Goal: Information Seeking & Learning: Learn about a topic

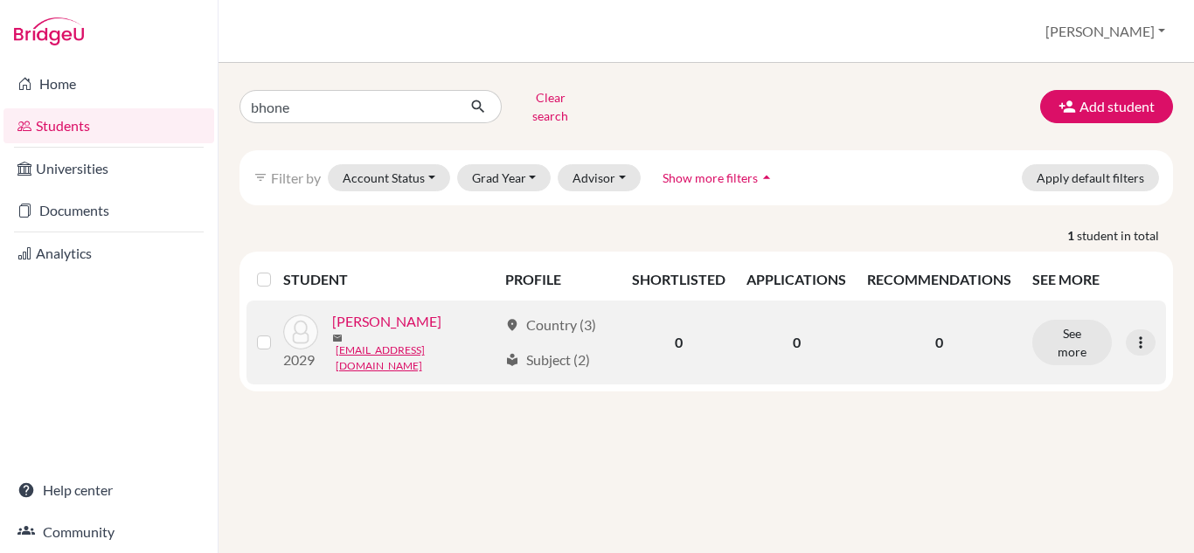
click at [385, 324] on link "Lin, Bhone" at bounding box center [386, 321] width 109 height 21
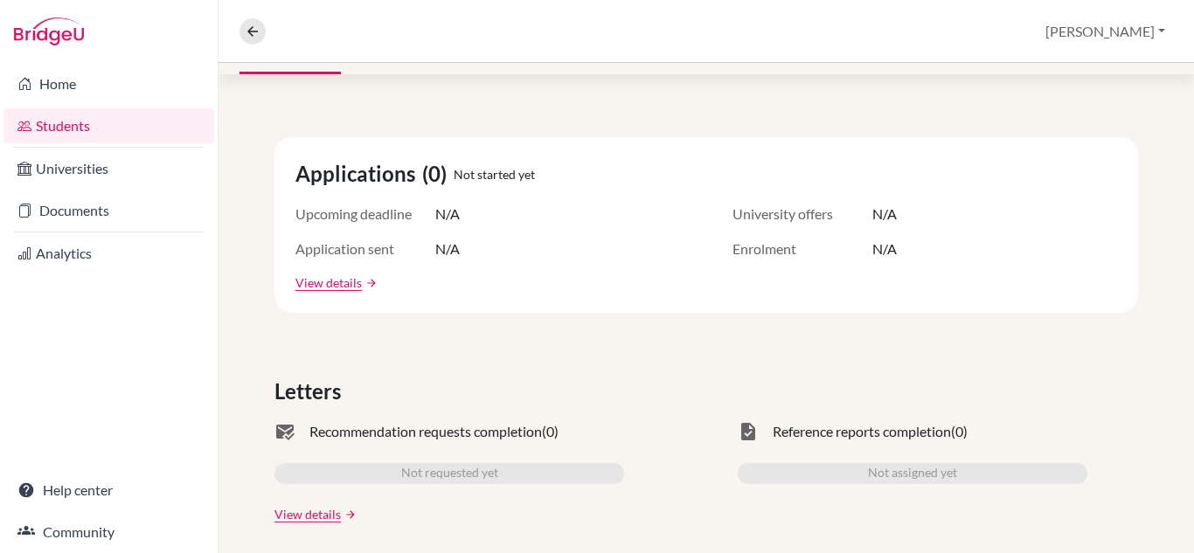
scroll to position [110, 0]
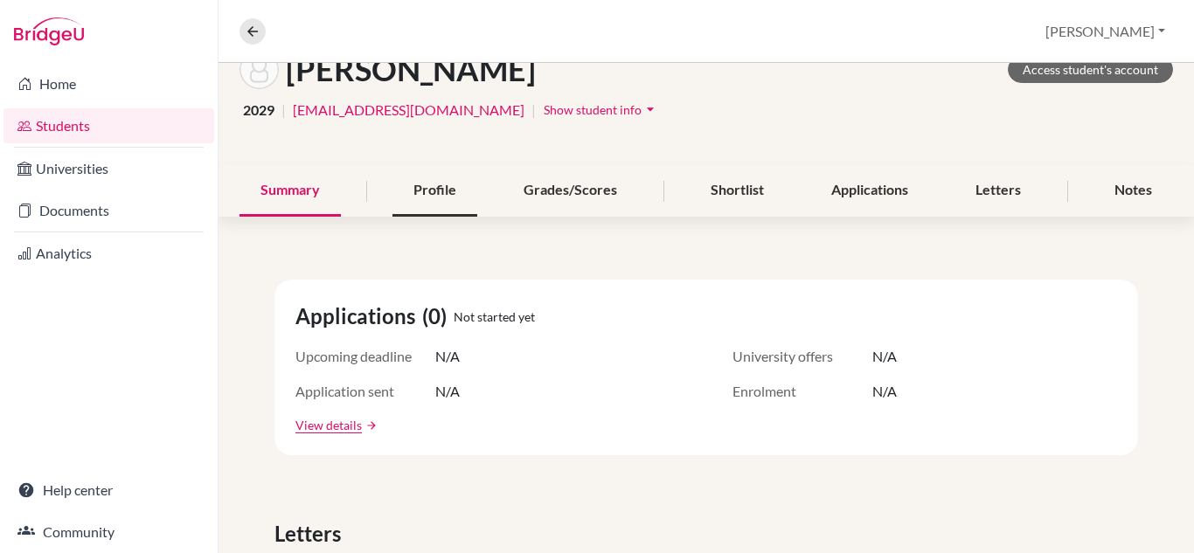
click at [441, 184] on div "Profile" at bounding box center [435, 191] width 85 height 52
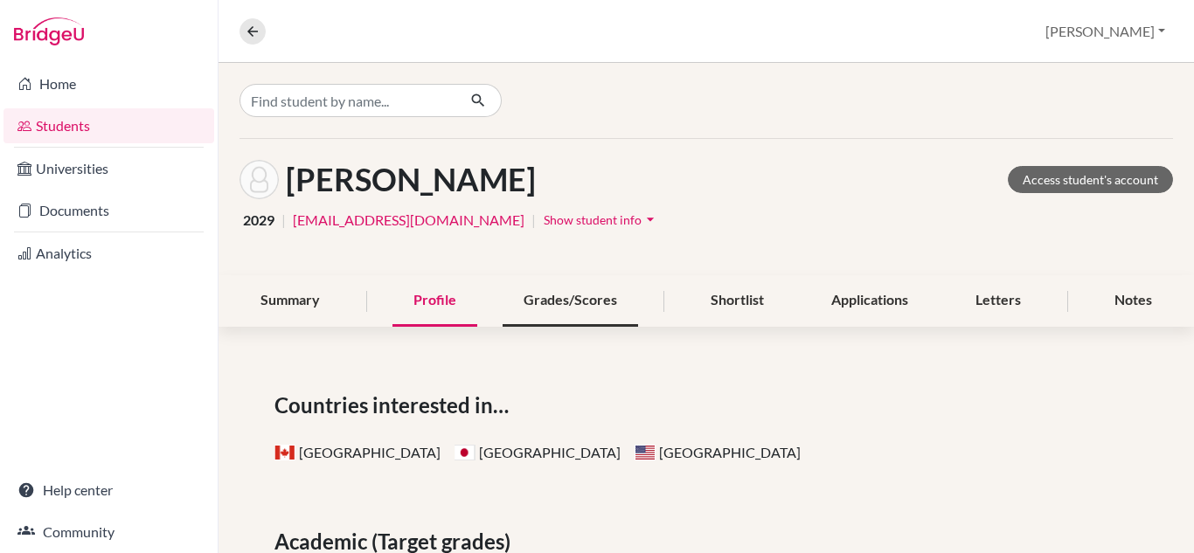
click at [566, 301] on div "Grades/Scores" at bounding box center [571, 301] width 136 height 52
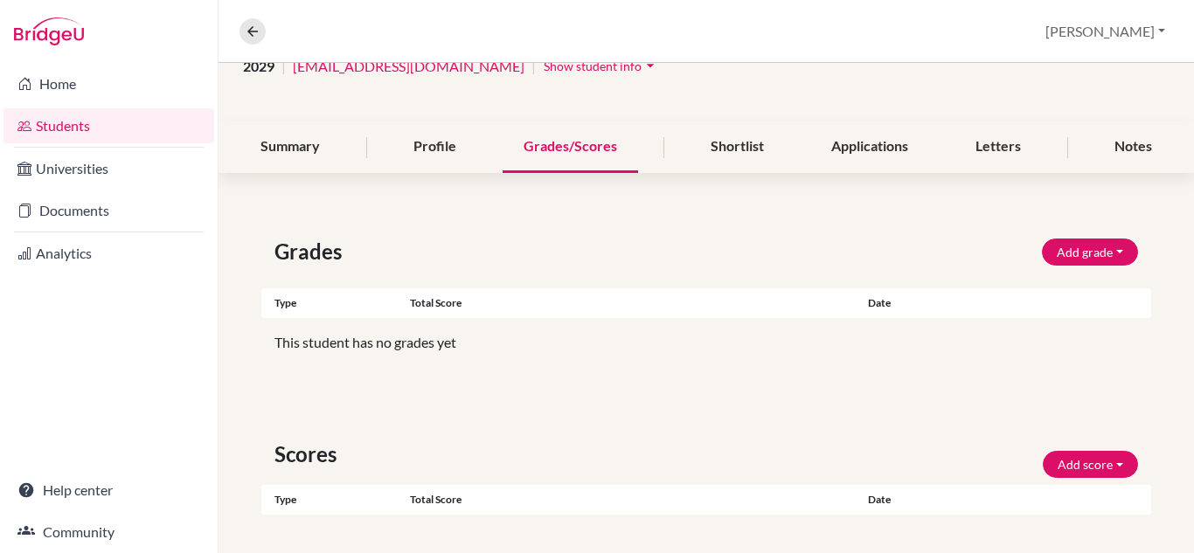
scroll to position [122, 0]
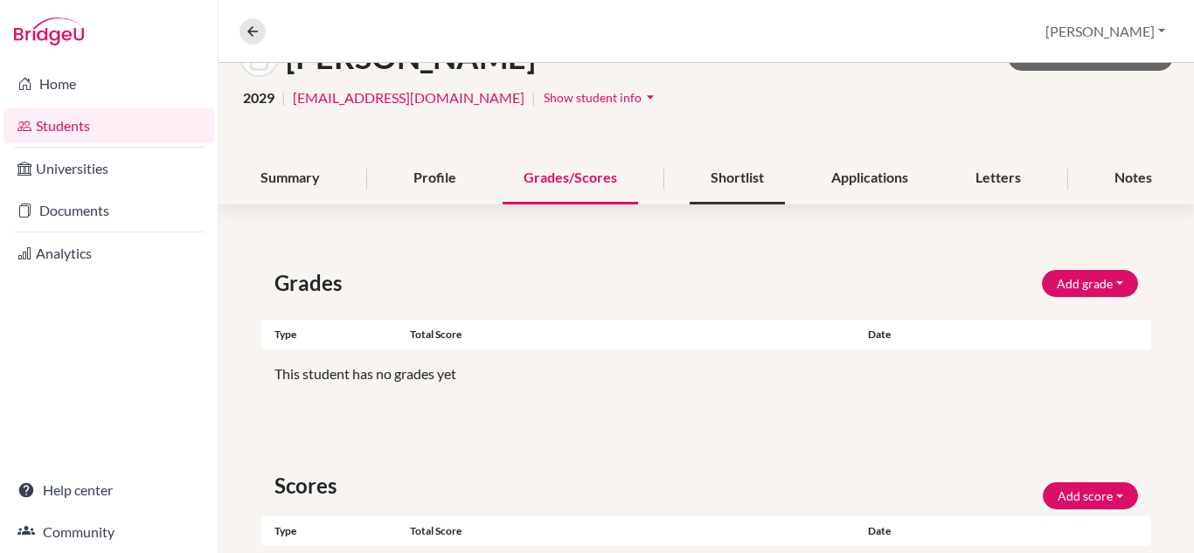
click at [719, 177] on div "Shortlist" at bounding box center [737, 179] width 95 height 52
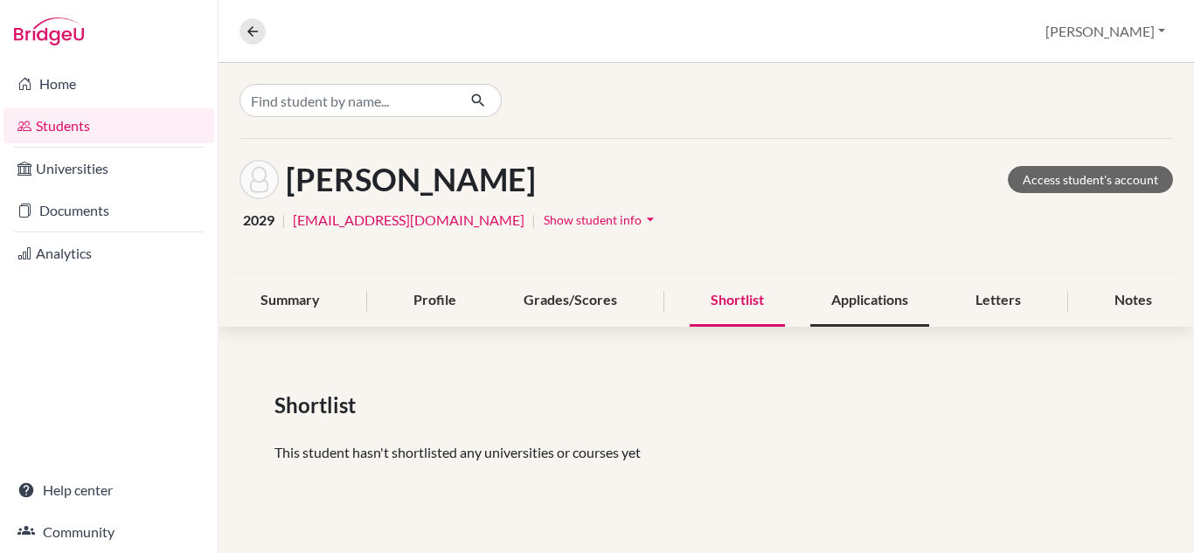
click at [870, 304] on div "Applications" at bounding box center [869, 301] width 119 height 52
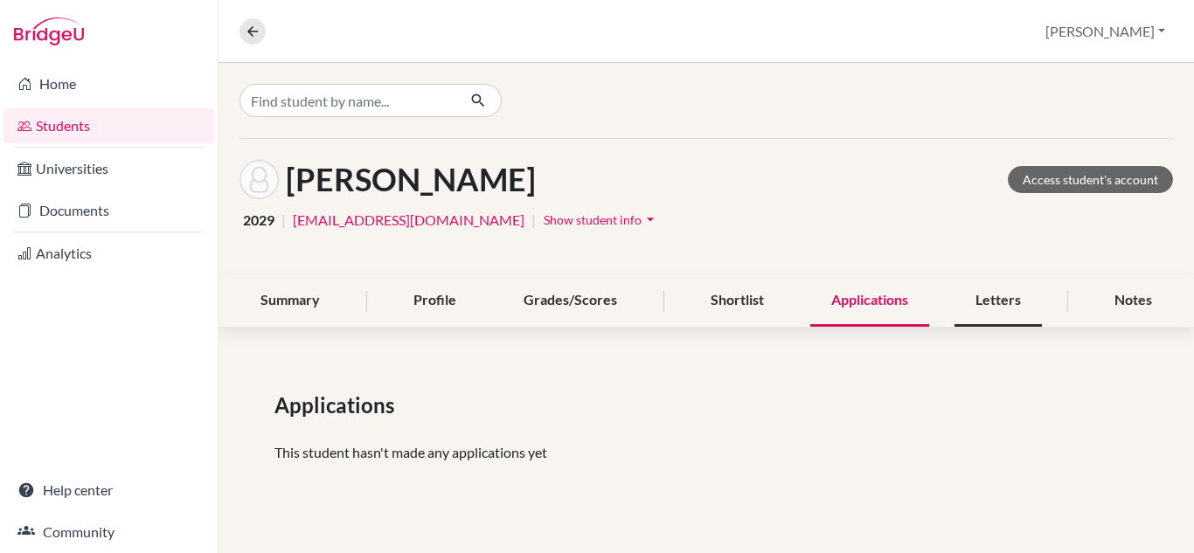
click at [995, 304] on div "Letters" at bounding box center [998, 301] width 87 height 52
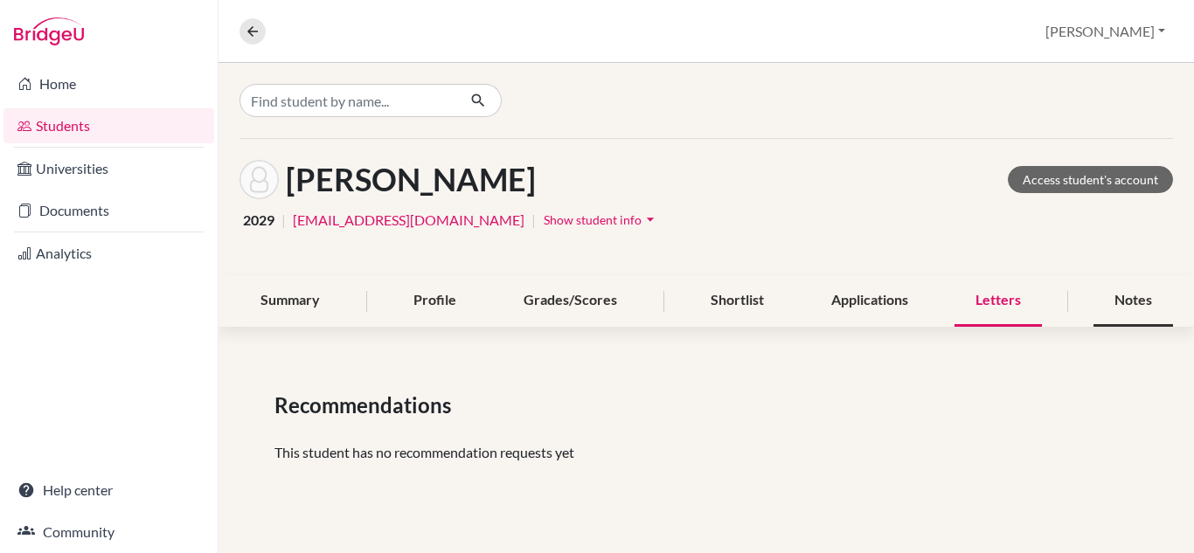
click at [1128, 302] on div "Notes" at bounding box center [1134, 301] width 80 height 52
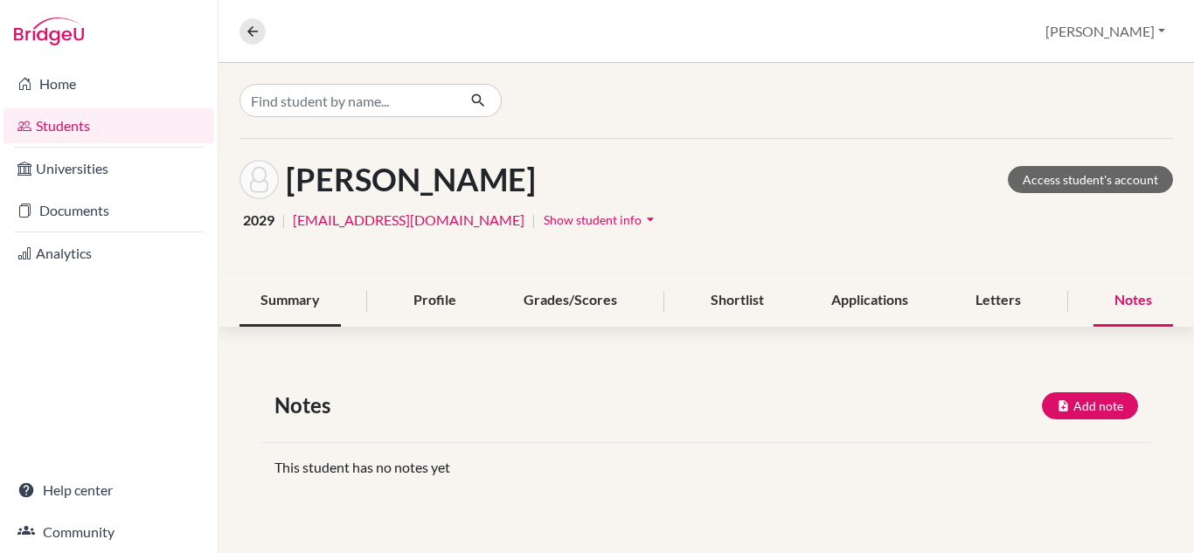
click at [293, 302] on div "Summary" at bounding box center [290, 301] width 101 height 52
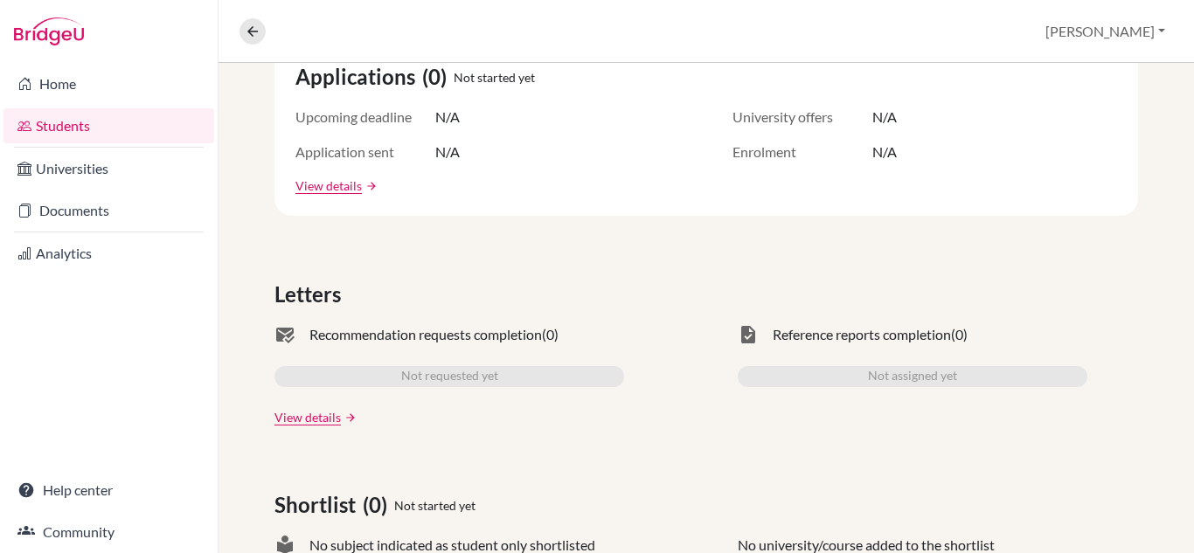
scroll to position [262, 0]
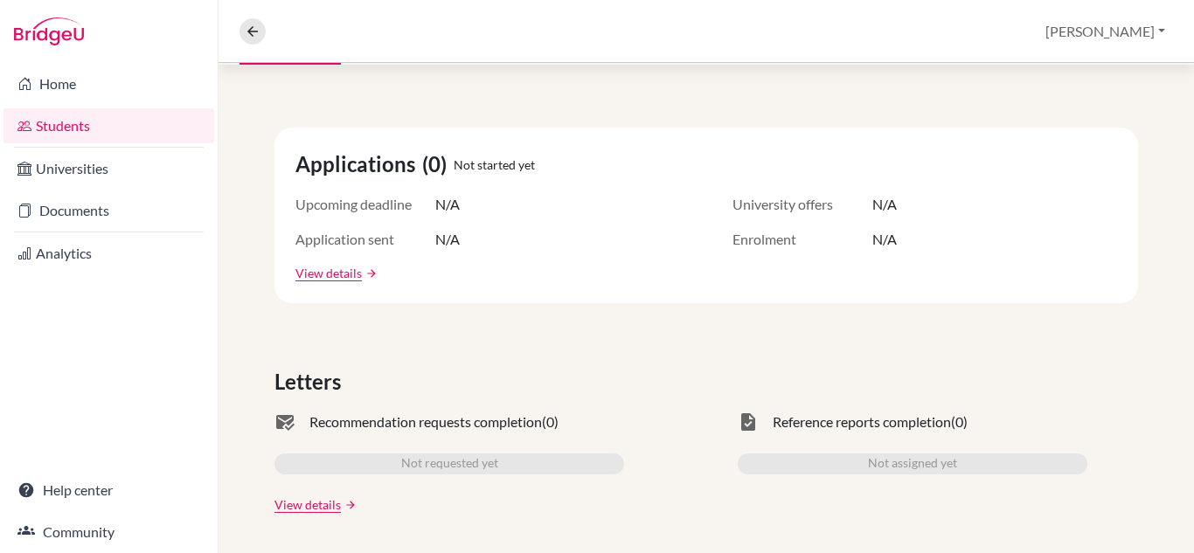
click at [365, 209] on span "Upcoming deadline" at bounding box center [365, 204] width 140 height 21
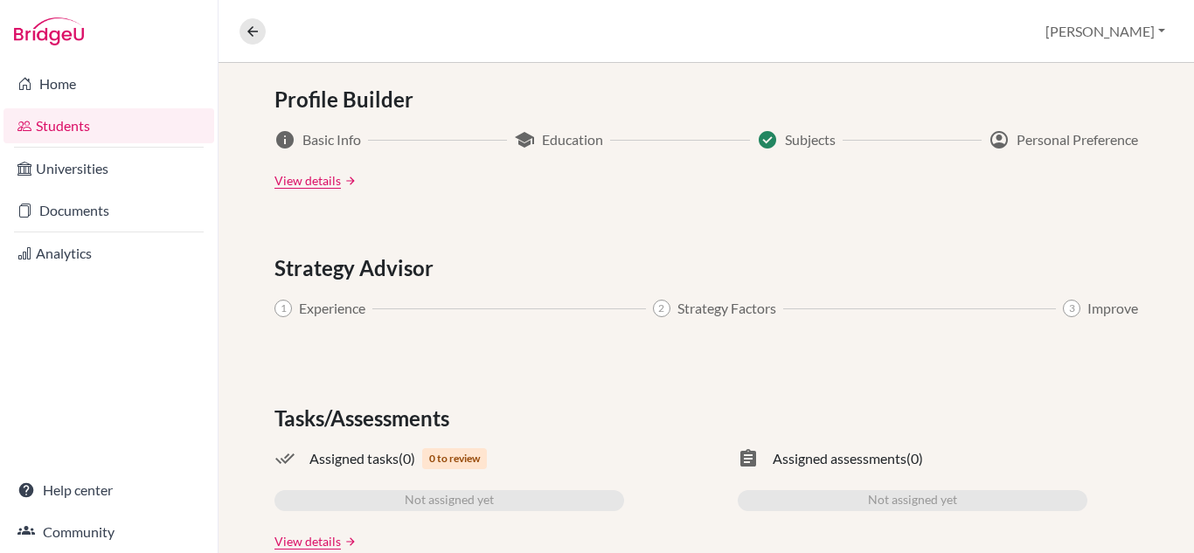
scroll to position [984, 0]
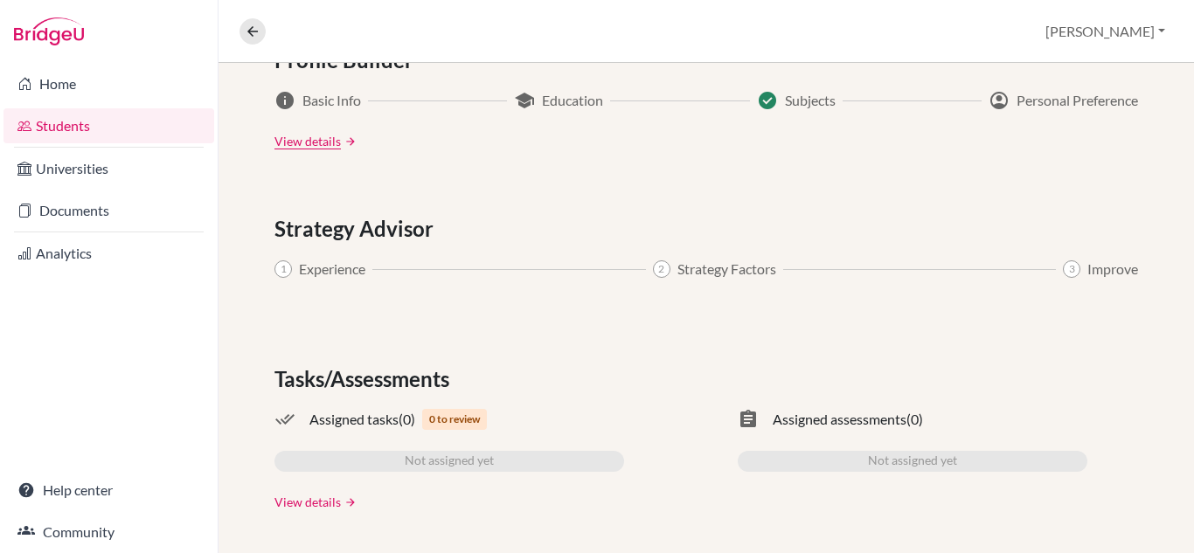
click at [316, 497] on link "View details" at bounding box center [308, 502] width 66 height 18
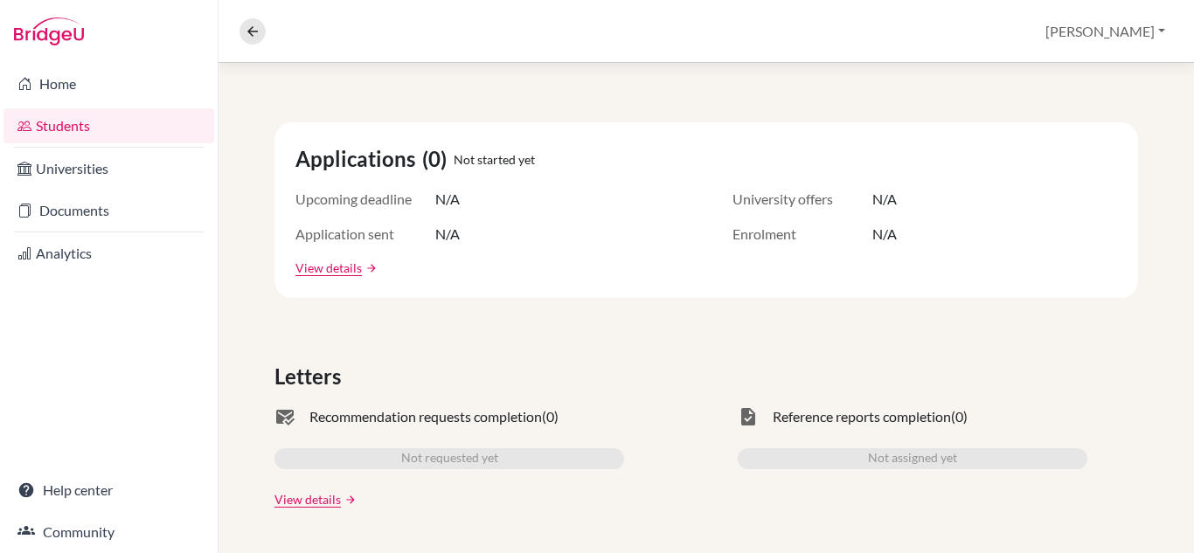
scroll to position [350, 0]
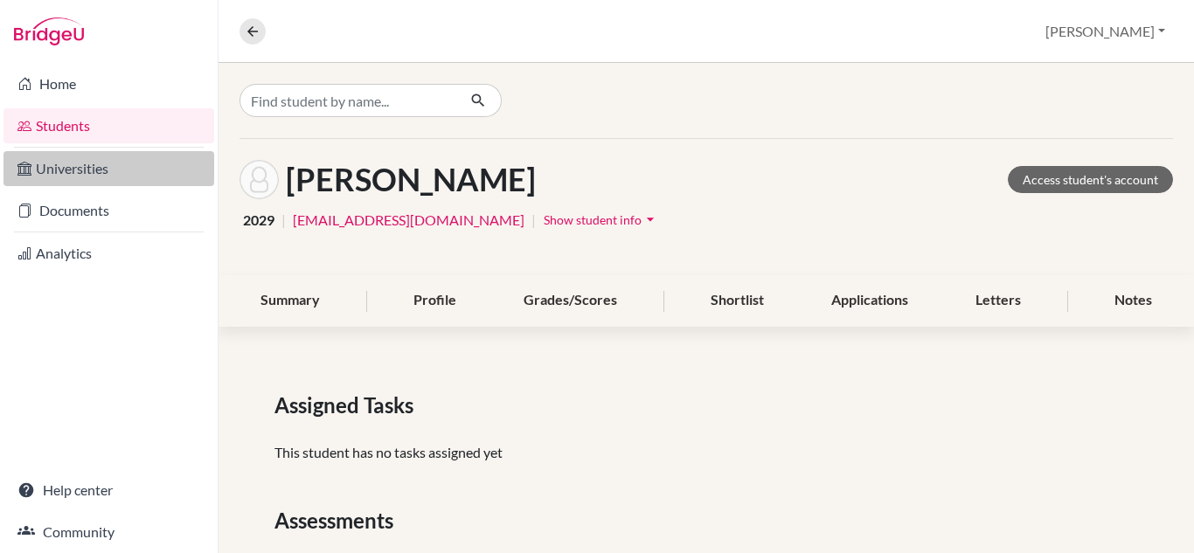
click at [71, 165] on link "Universities" at bounding box center [108, 168] width 211 height 35
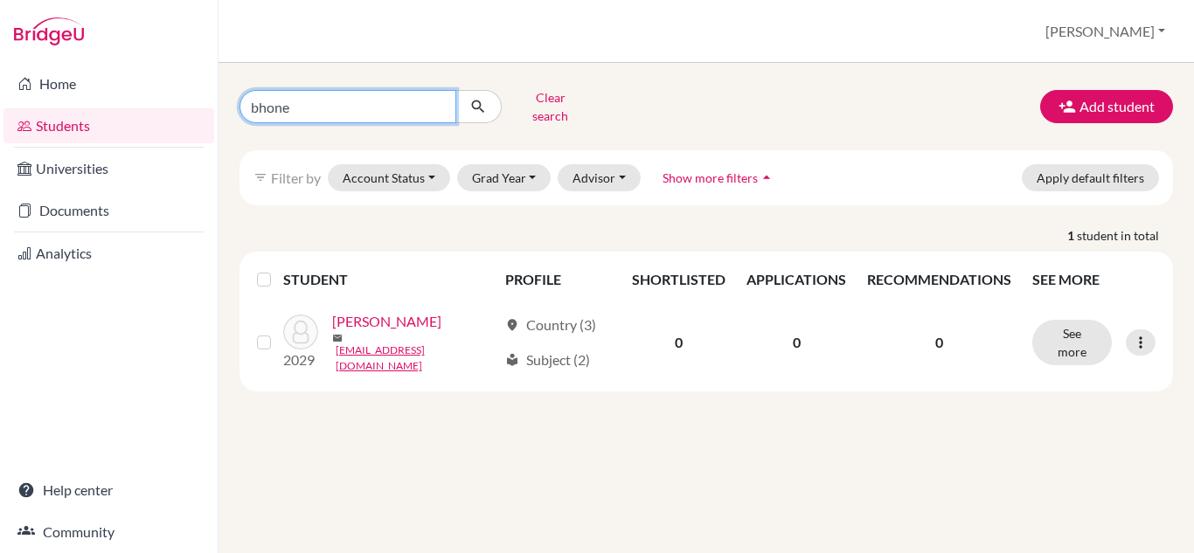
click at [439, 102] on input "bhone" at bounding box center [348, 106] width 217 height 33
type input "k"
type input "kevin"
click button "submit" at bounding box center [478, 106] width 46 height 33
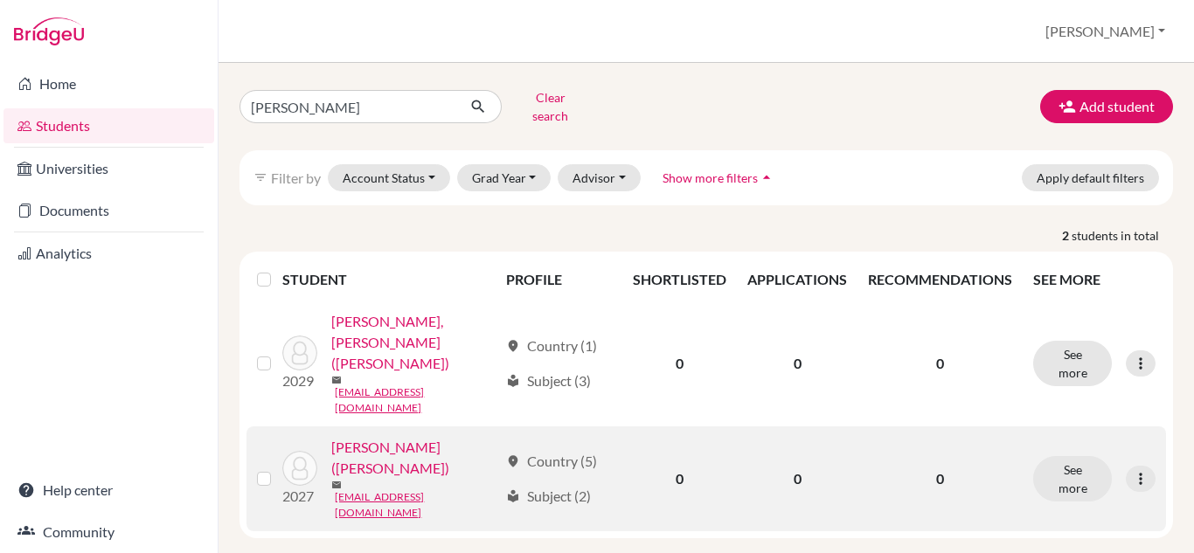
click at [399, 437] on link "Wong, Thawatchai (Kevin)" at bounding box center [414, 458] width 167 height 42
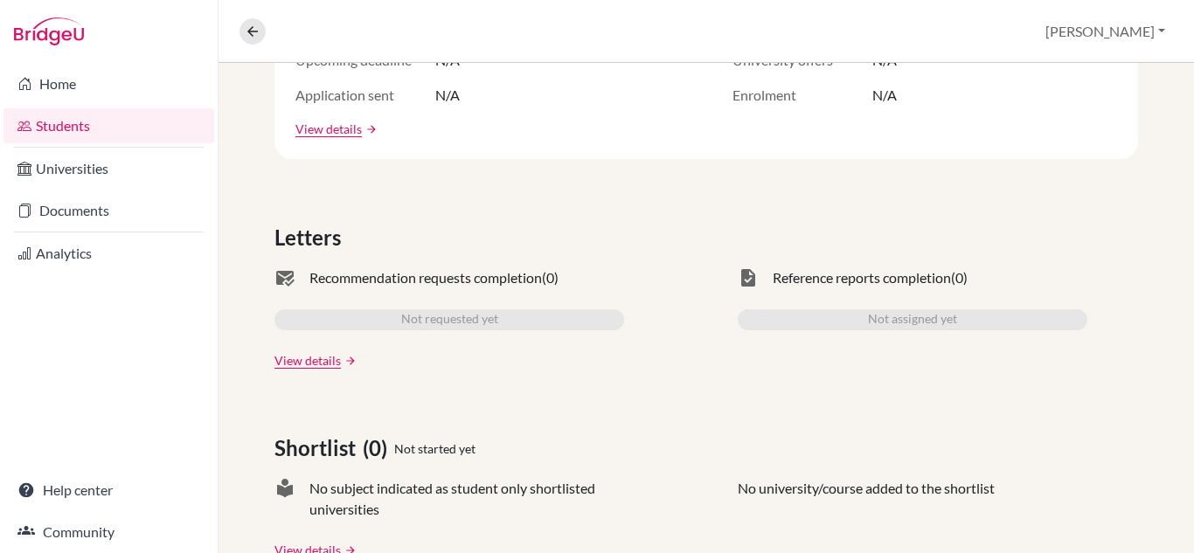
scroll to position [437, 0]
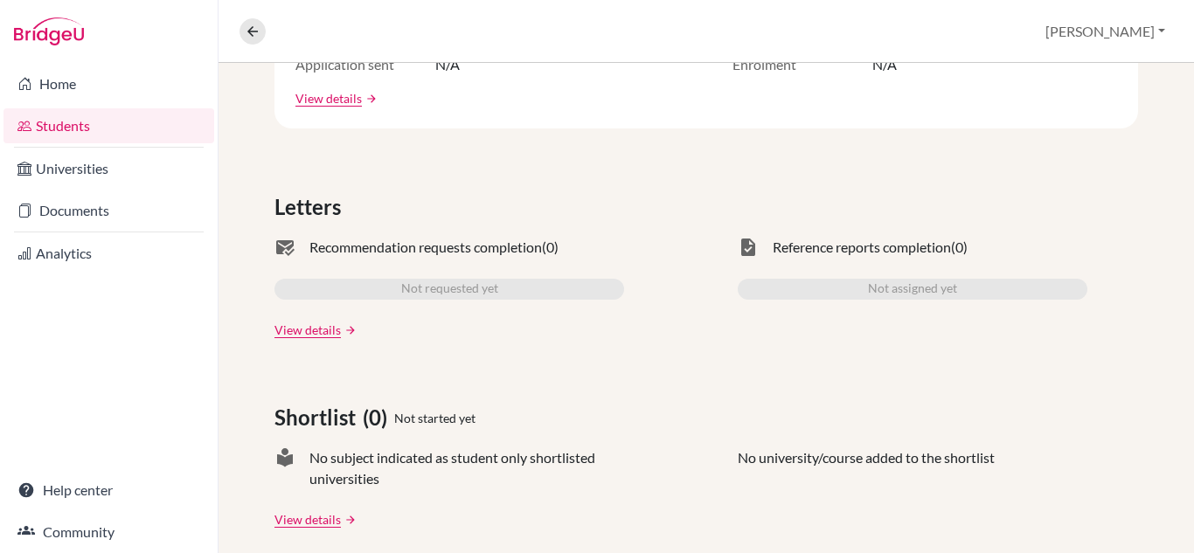
click at [435, 252] on span "Recommendation requests completion" at bounding box center [425, 247] width 233 height 21
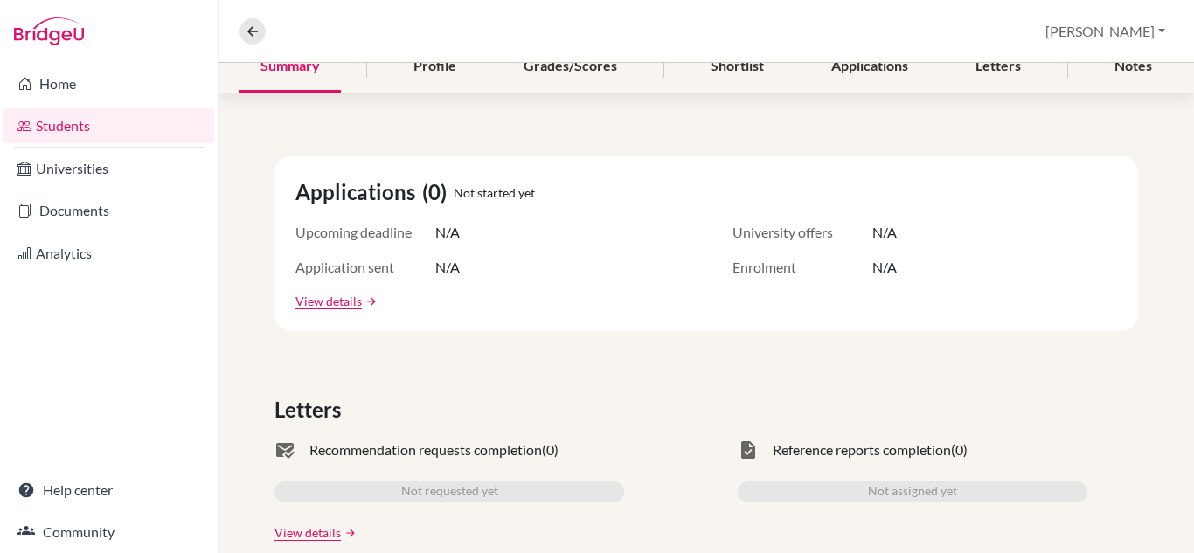
scroll to position [110, 0]
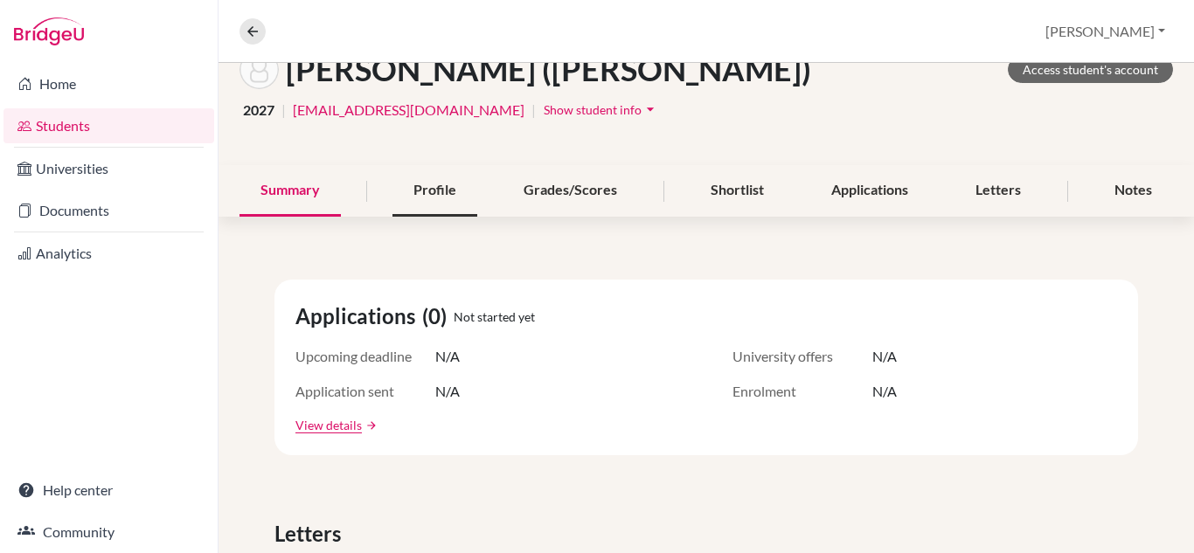
click at [438, 184] on div "Profile" at bounding box center [435, 191] width 85 height 52
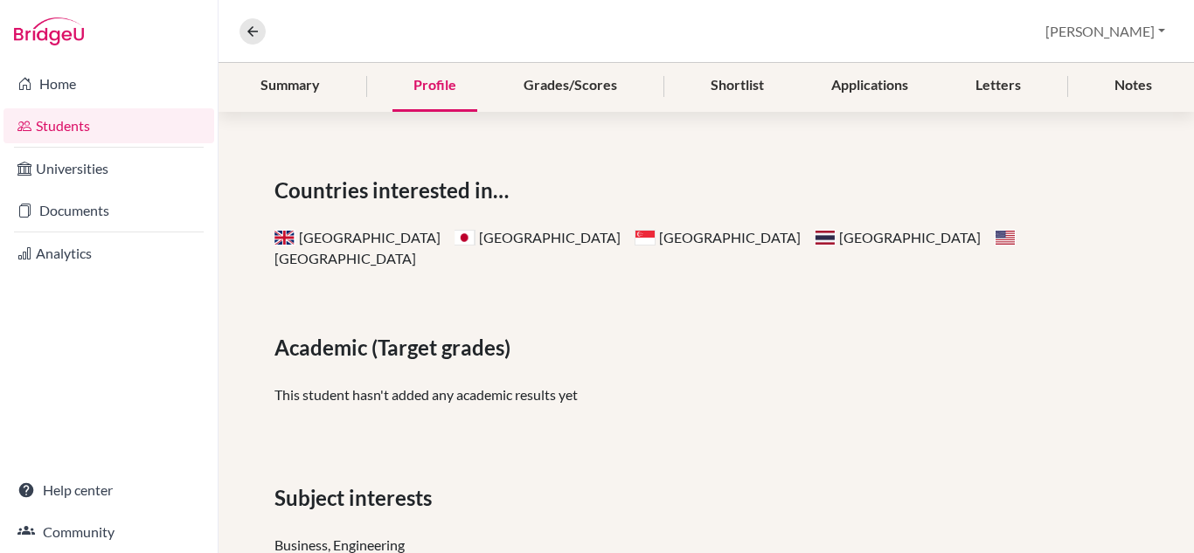
scroll to position [175, 0]
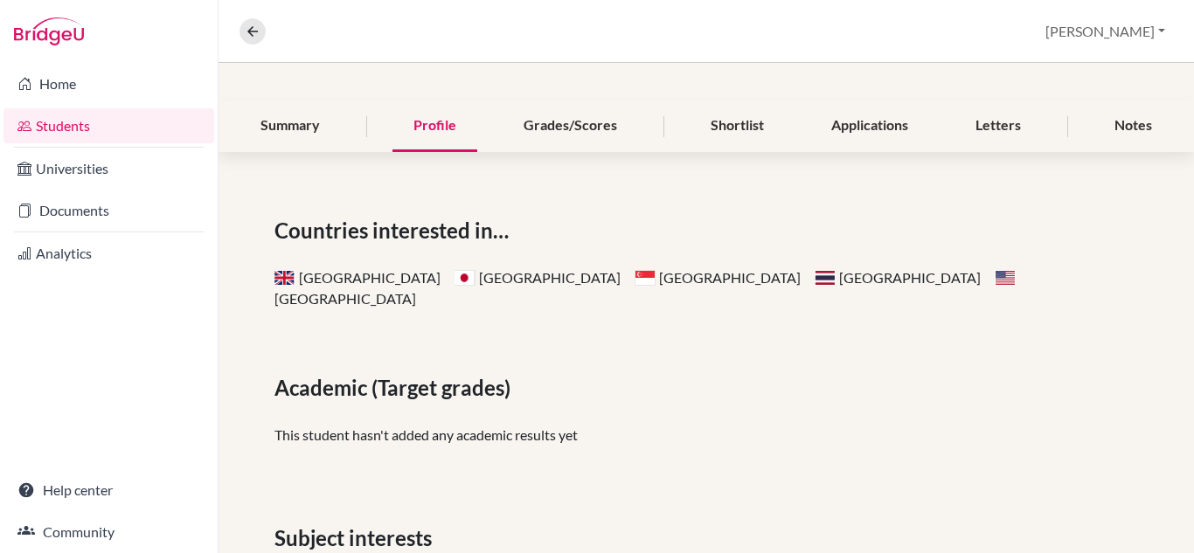
drag, startPoint x: 677, startPoint y: 278, endPoint x: 883, endPoint y: 295, distance: 207.1
click at [883, 295] on div "Countries interested in… United Kingdom Japan Singapore Thailand United States …" at bounding box center [707, 480] width 976 height 615
click at [818, 336] on div "Countries interested in… United Kingdom Japan Singapore Thailand United States …" at bounding box center [707, 480] width 976 height 615
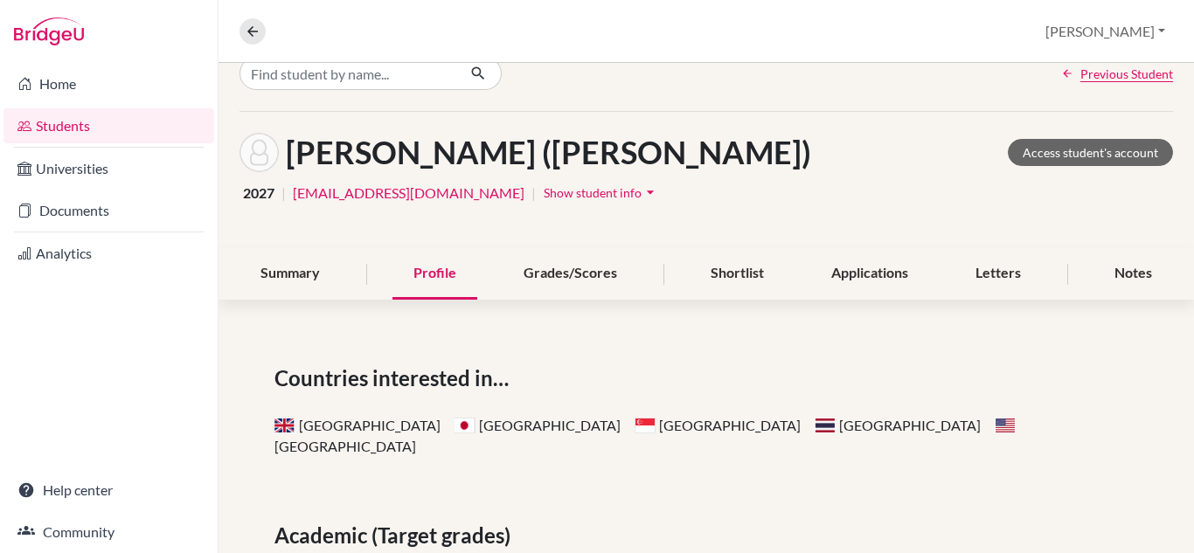
scroll to position [0, 0]
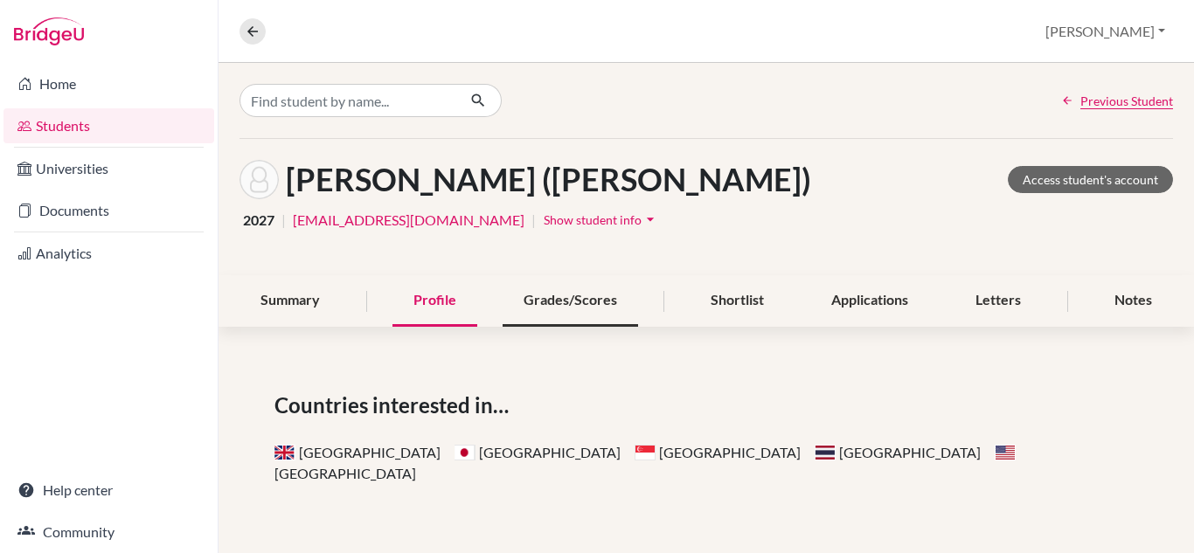
click at [573, 299] on div "Grades/Scores" at bounding box center [571, 301] width 136 height 52
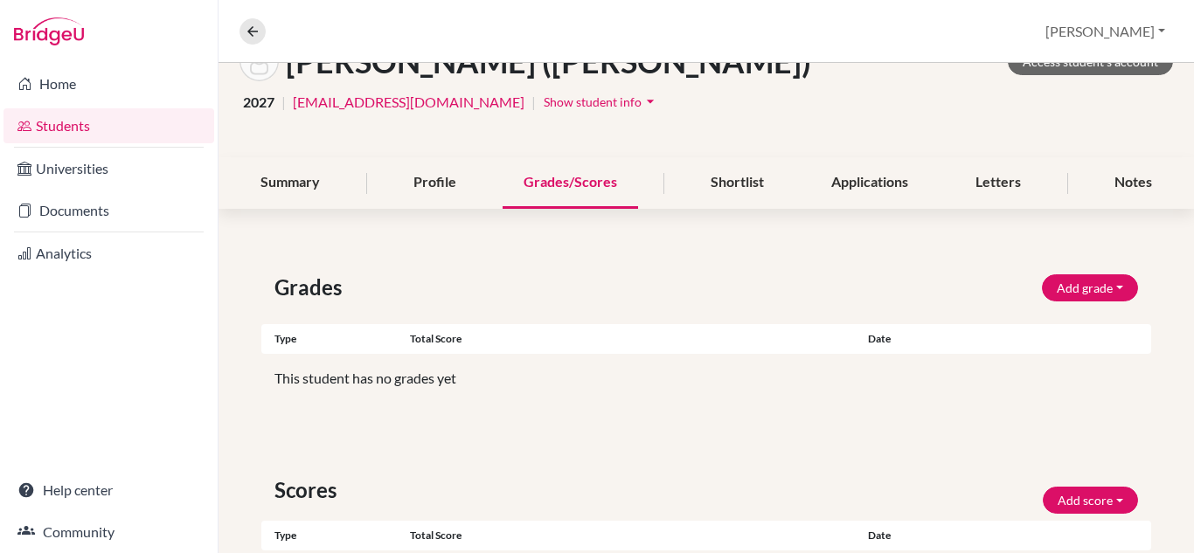
scroll to position [87, 0]
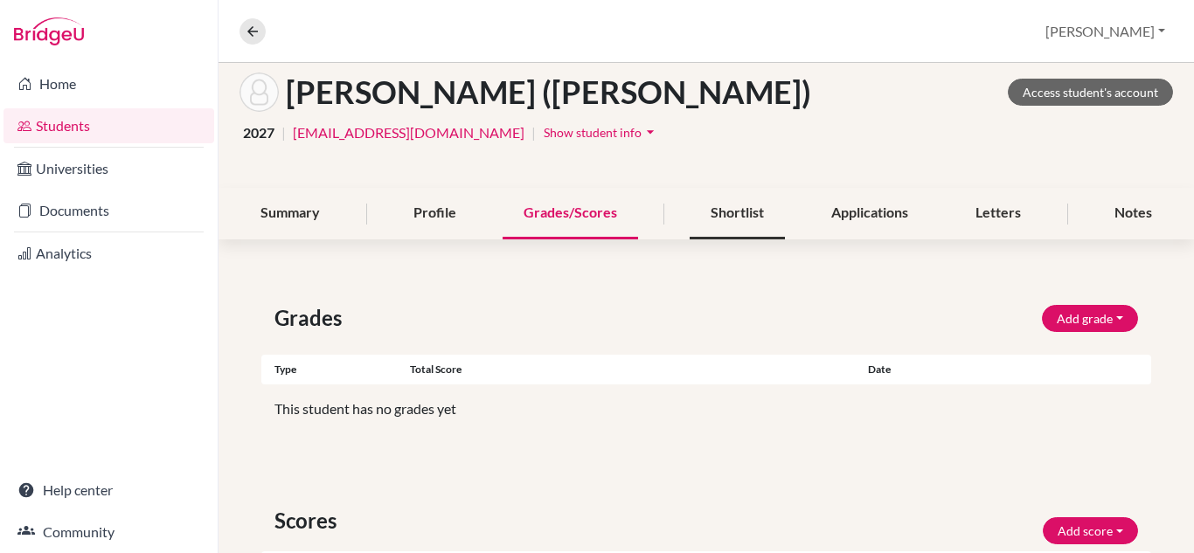
click at [713, 210] on div "Shortlist" at bounding box center [737, 214] width 95 height 52
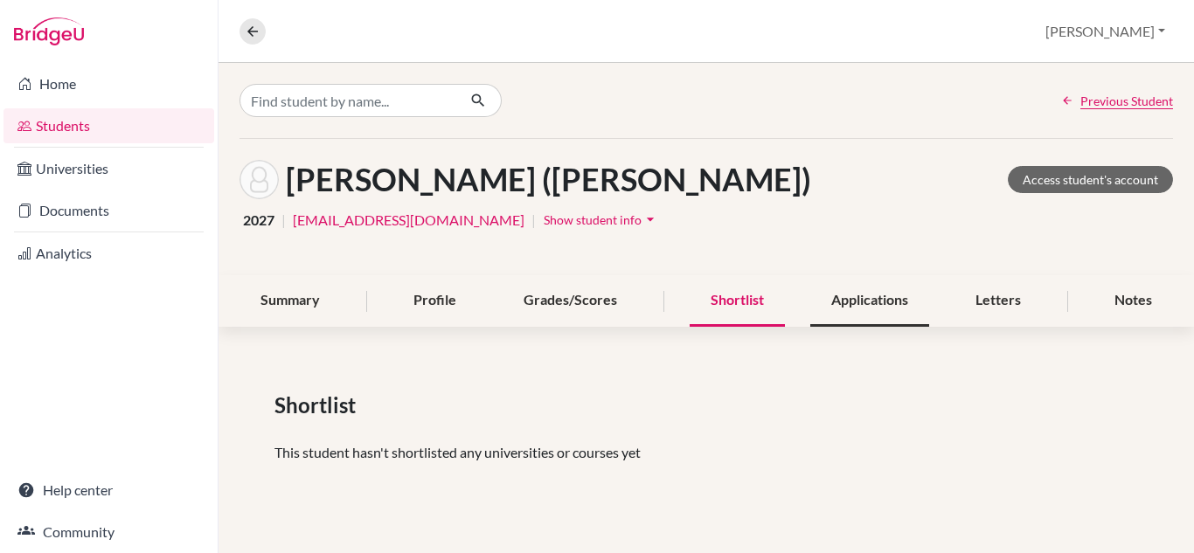
click at [876, 308] on div "Applications" at bounding box center [869, 301] width 119 height 52
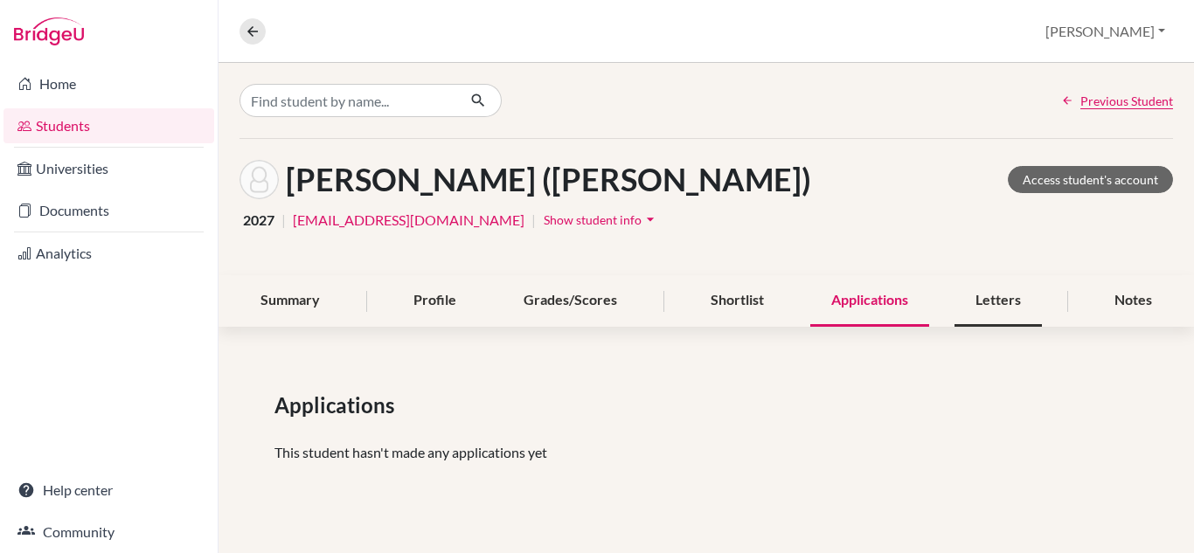
click at [986, 304] on div "Letters" at bounding box center [998, 301] width 87 height 52
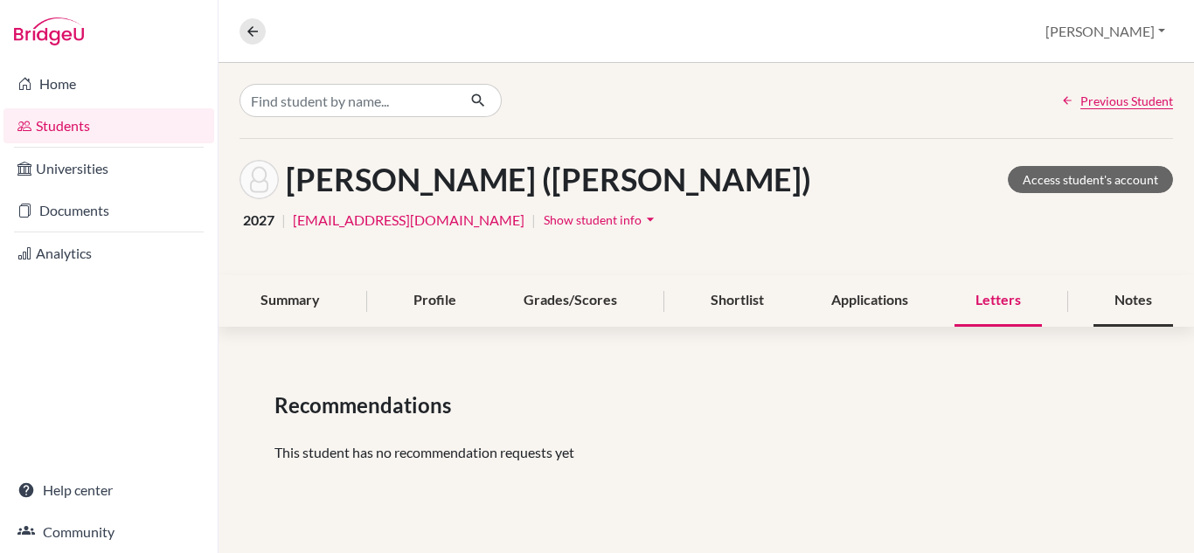
click at [1137, 300] on div "Notes" at bounding box center [1134, 301] width 80 height 52
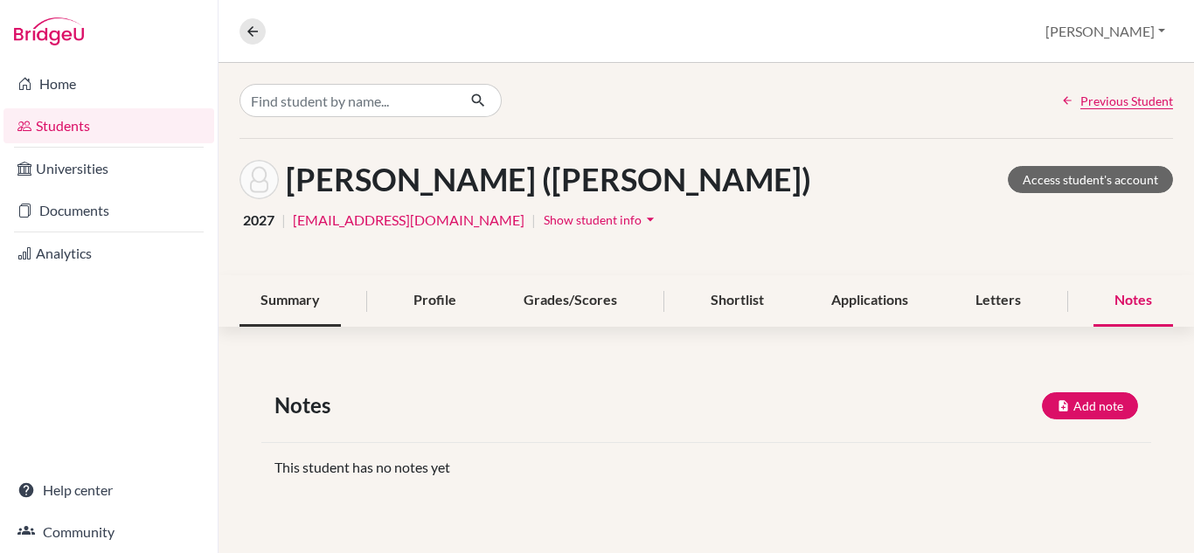
click at [283, 291] on div "Summary" at bounding box center [290, 301] width 101 height 52
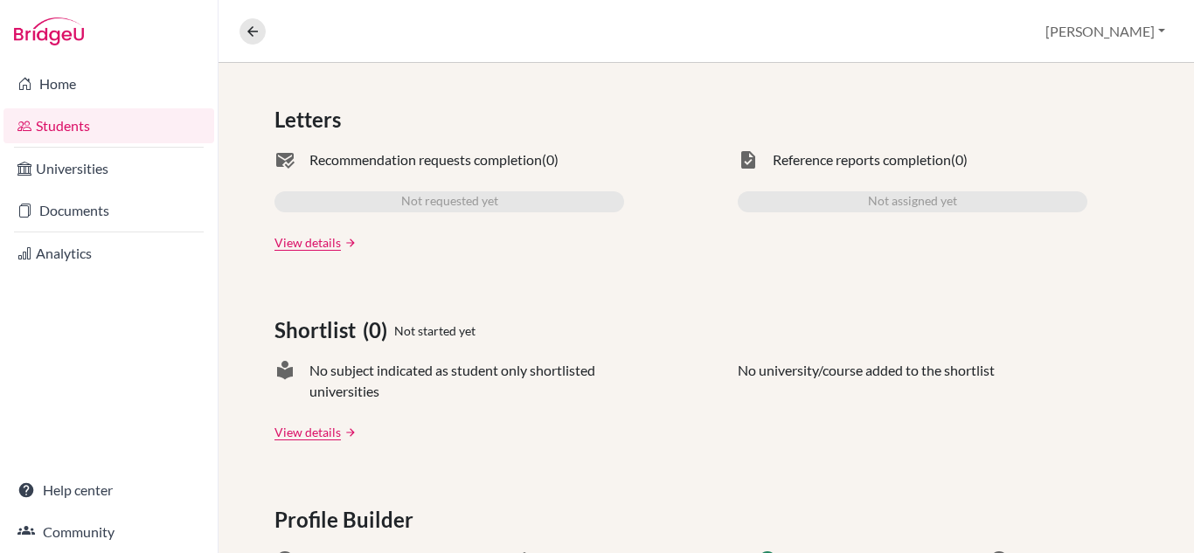
scroll to position [984, 0]
